Goal: Transaction & Acquisition: Download file/media

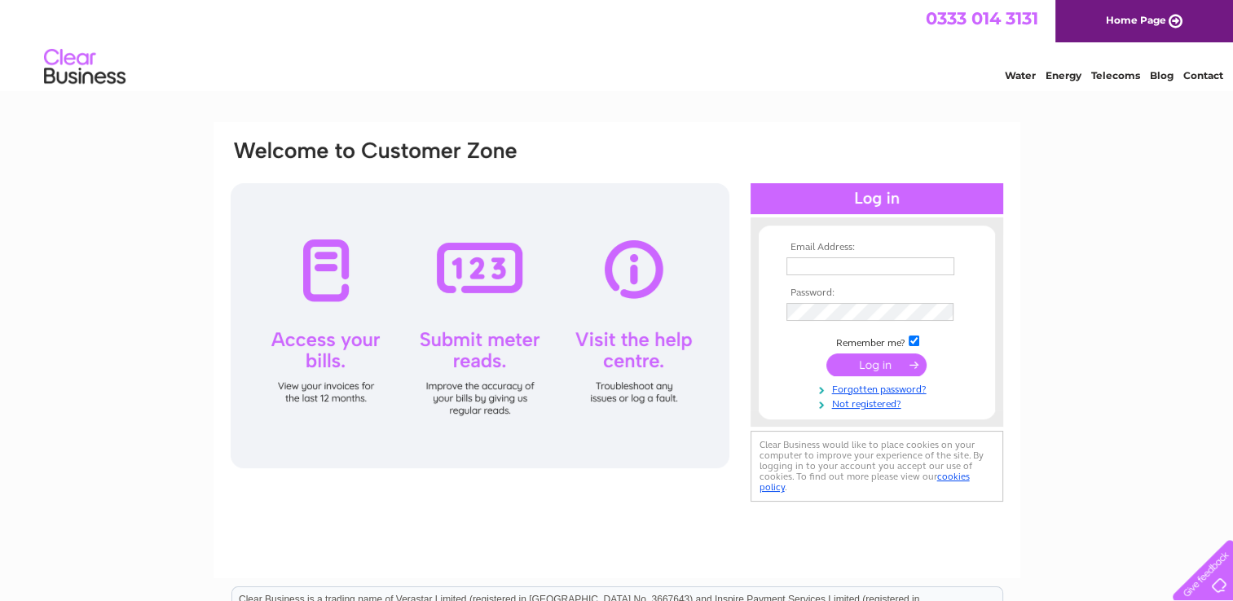
type input "[EMAIL_ADDRESS][DOMAIN_NAME]"
click at [786, 350] on td at bounding box center [876, 365] width 189 height 31
click at [863, 367] on input "submit" at bounding box center [876, 365] width 100 height 23
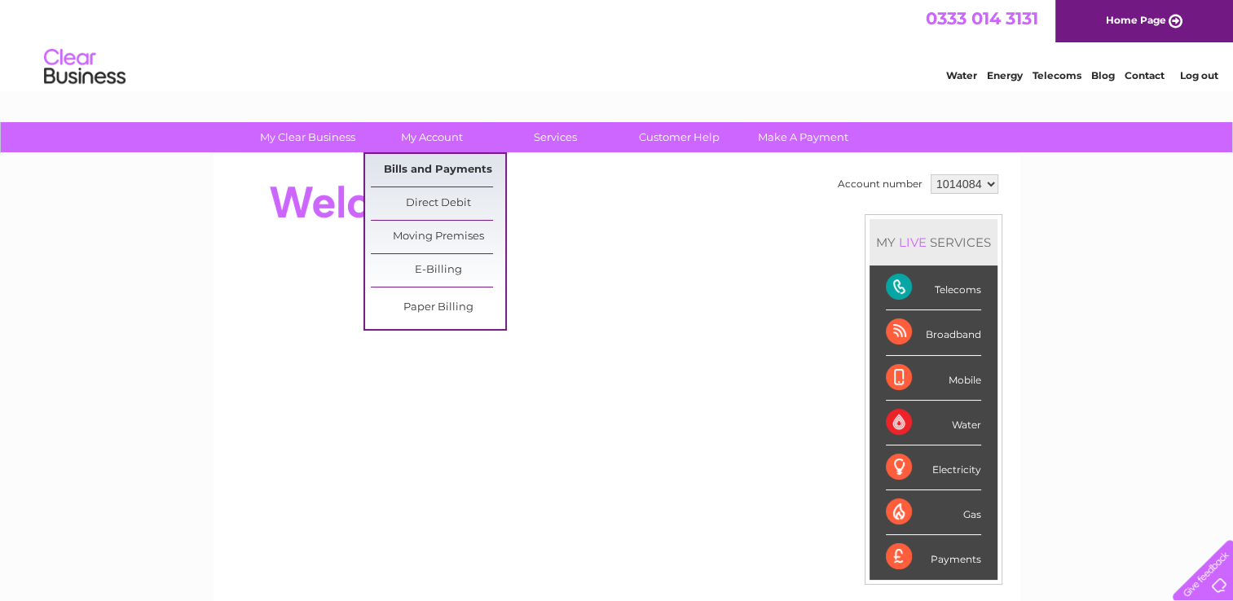
click at [443, 161] on link "Bills and Payments" at bounding box center [438, 170] width 134 height 33
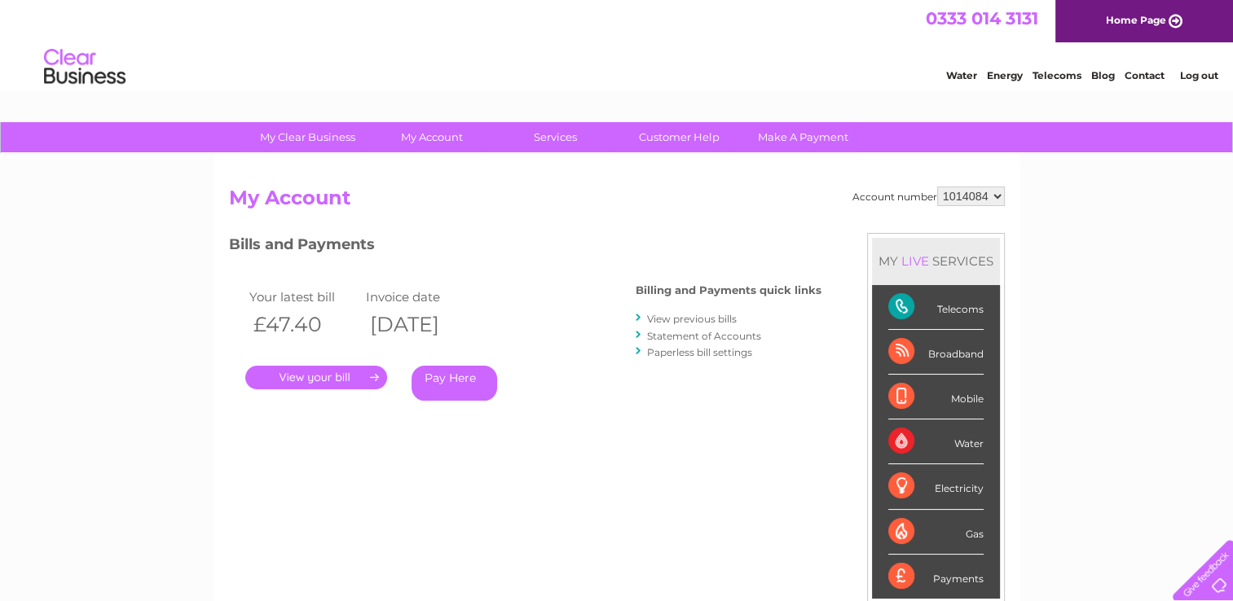
click at [329, 376] on link "." at bounding box center [316, 378] width 142 height 24
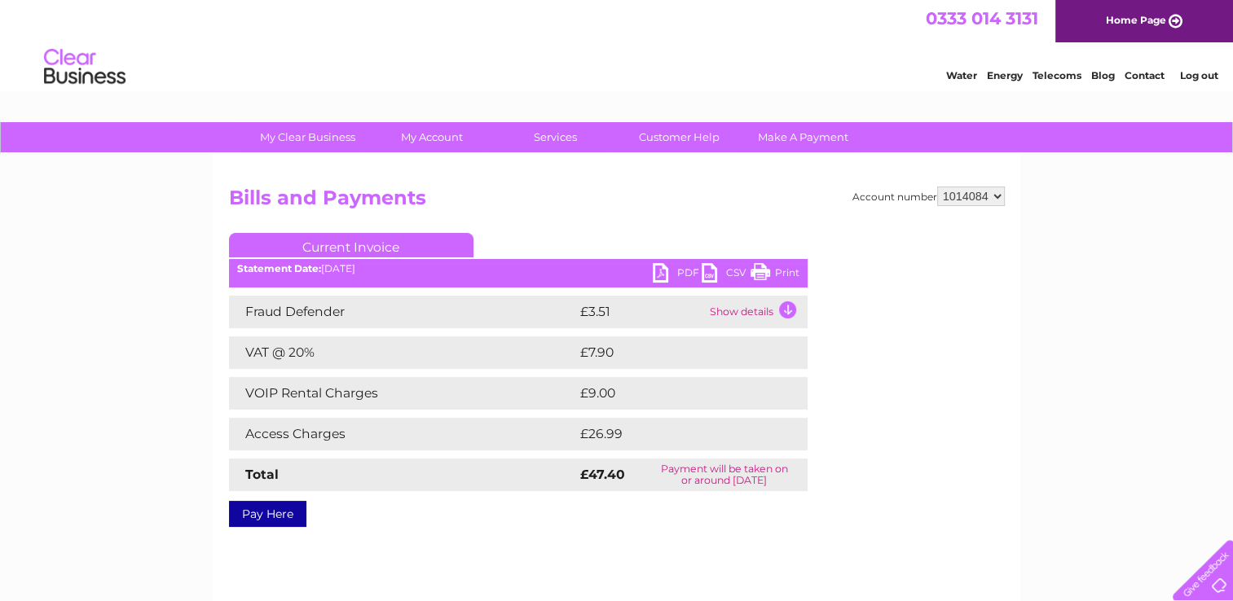
click at [664, 272] on link "PDF" at bounding box center [677, 275] width 49 height 24
